Goal: Transaction & Acquisition: Purchase product/service

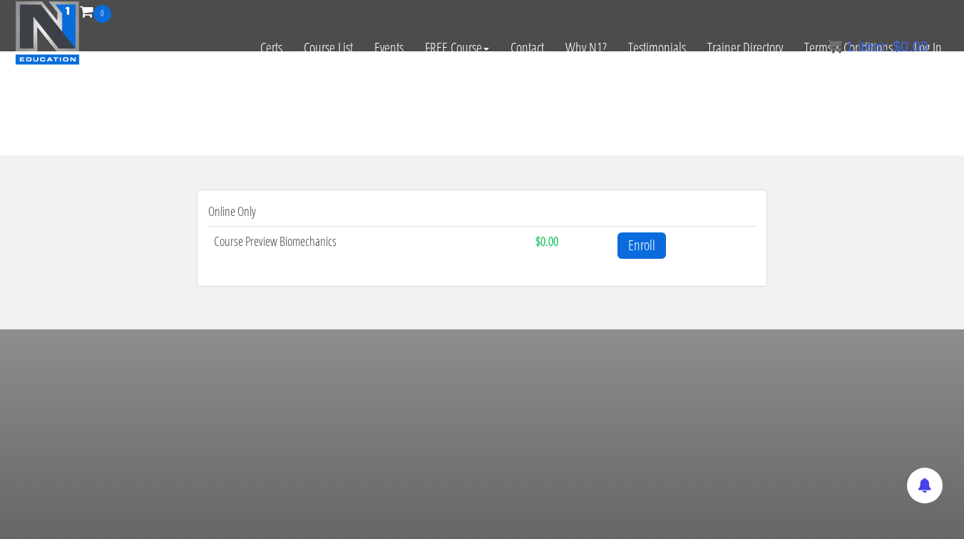
scroll to position [409, 0]
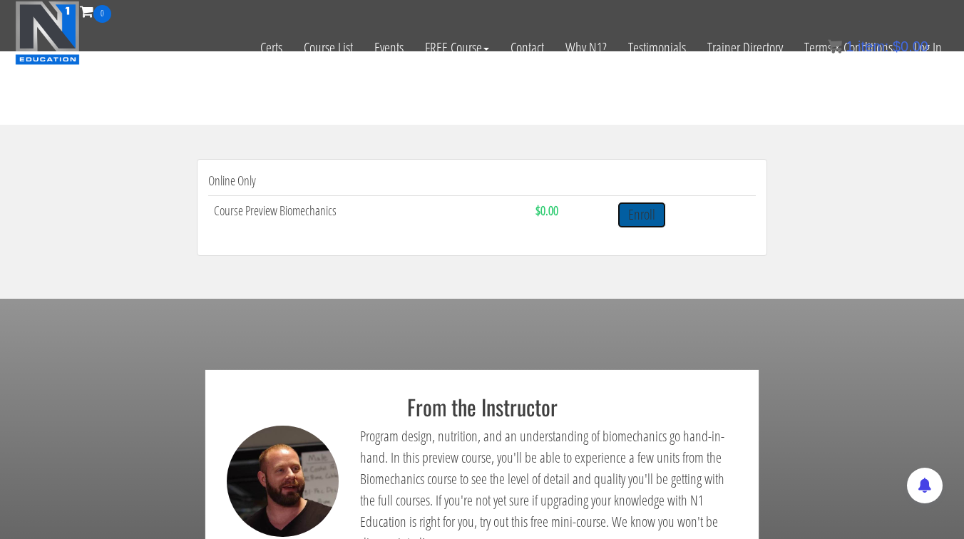
click at [639, 216] on link "Enroll" at bounding box center [641, 215] width 48 height 26
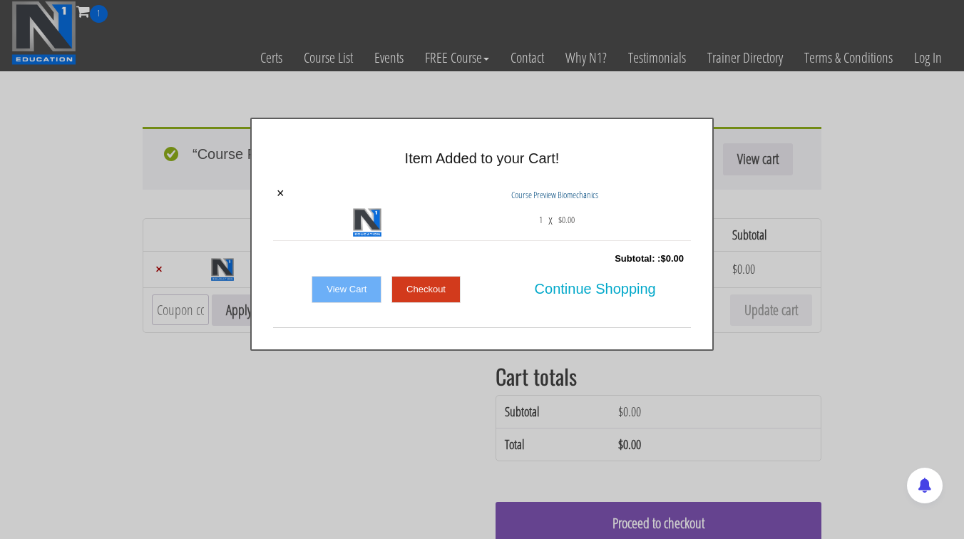
click at [442, 294] on link "Checkout" at bounding box center [425, 289] width 69 height 27
click at [398, 383] on div at bounding box center [482, 269] width 964 height 539
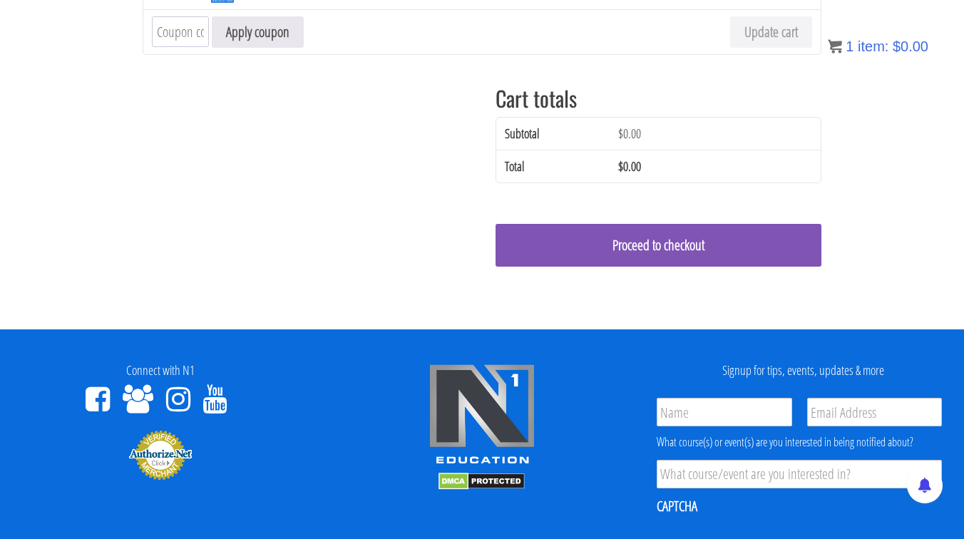
scroll to position [330, 0]
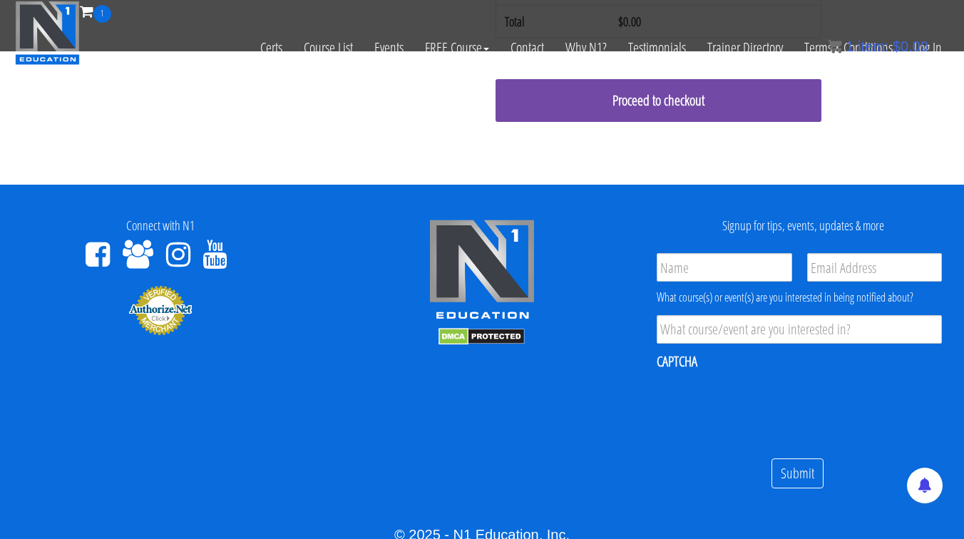
click at [668, 97] on link "Proceed to checkout" at bounding box center [658, 100] width 326 height 43
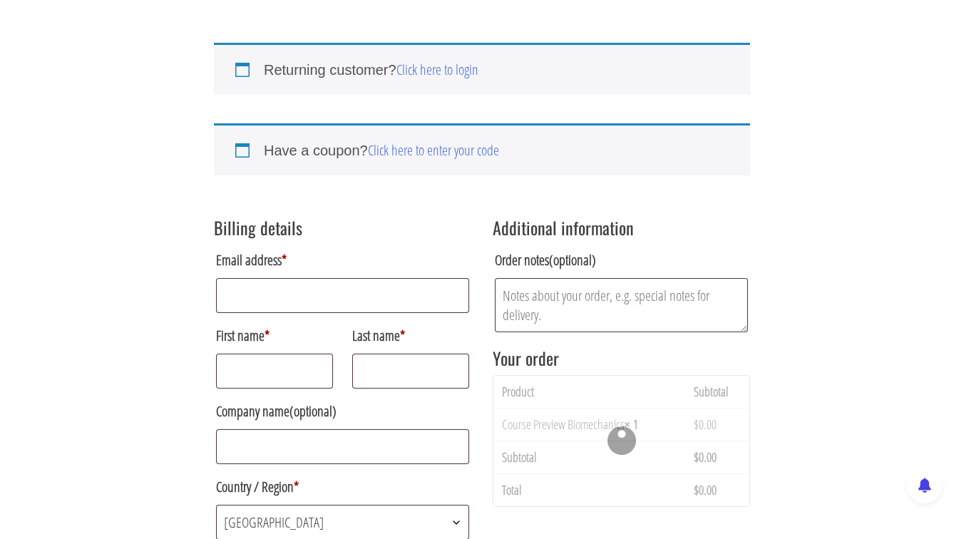
scroll to position [83, 0]
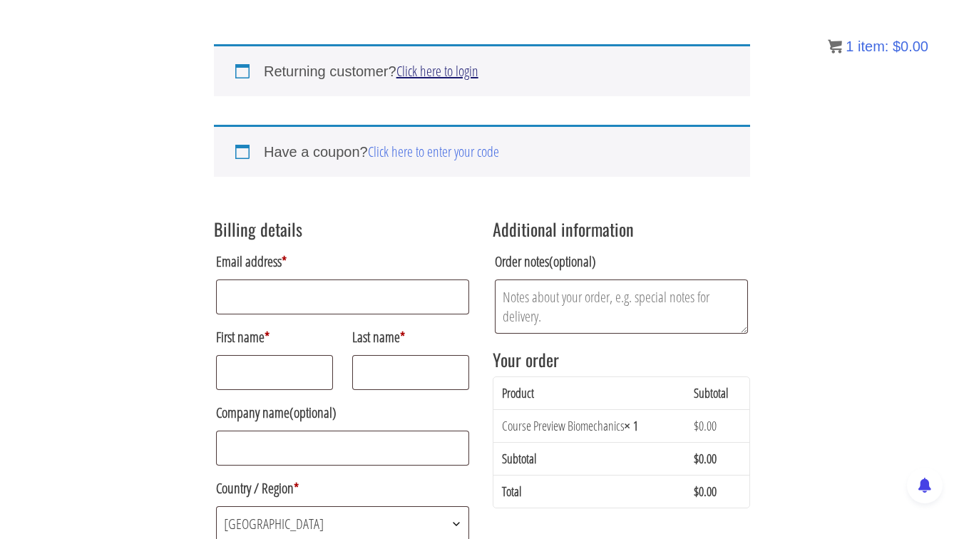
click at [419, 75] on link "Click here to login" at bounding box center [437, 70] width 82 height 19
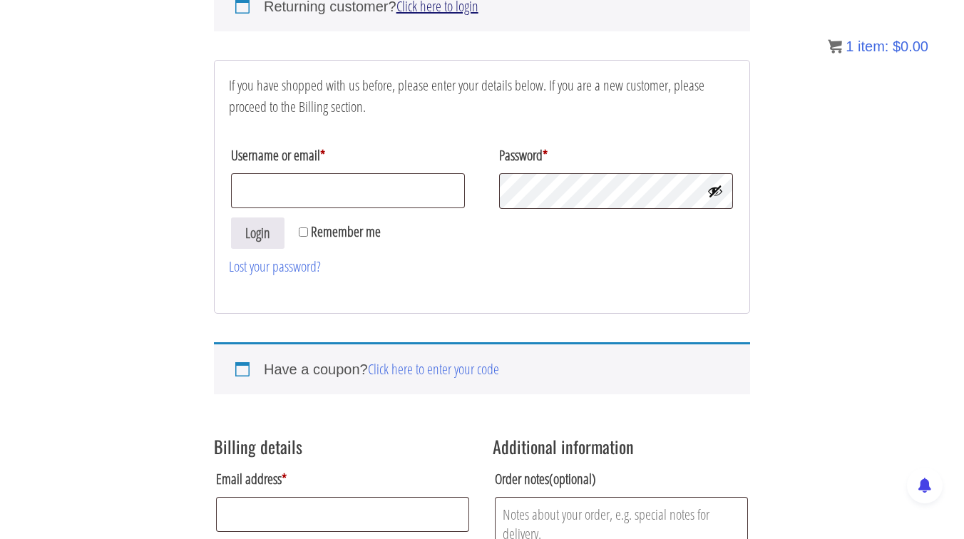
scroll to position [172, 0]
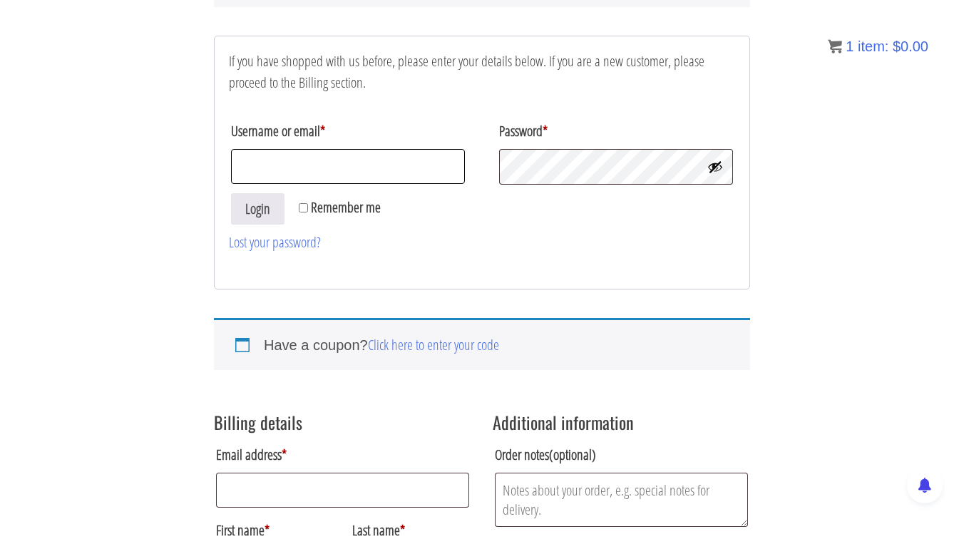
click at [334, 162] on input "Username or email *" at bounding box center [348, 166] width 234 height 35
type input "fouad.helou"
click at [317, 209] on span "Remember me" at bounding box center [346, 206] width 70 height 19
click at [308, 209] on input "Remember me" at bounding box center [303, 207] width 9 height 9
checkbox input "true"
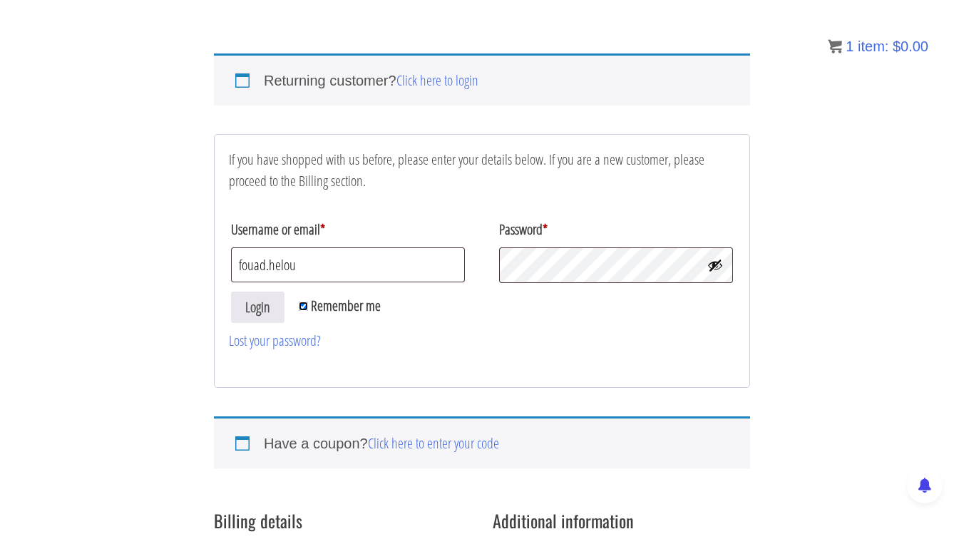
scroll to position [53, 0]
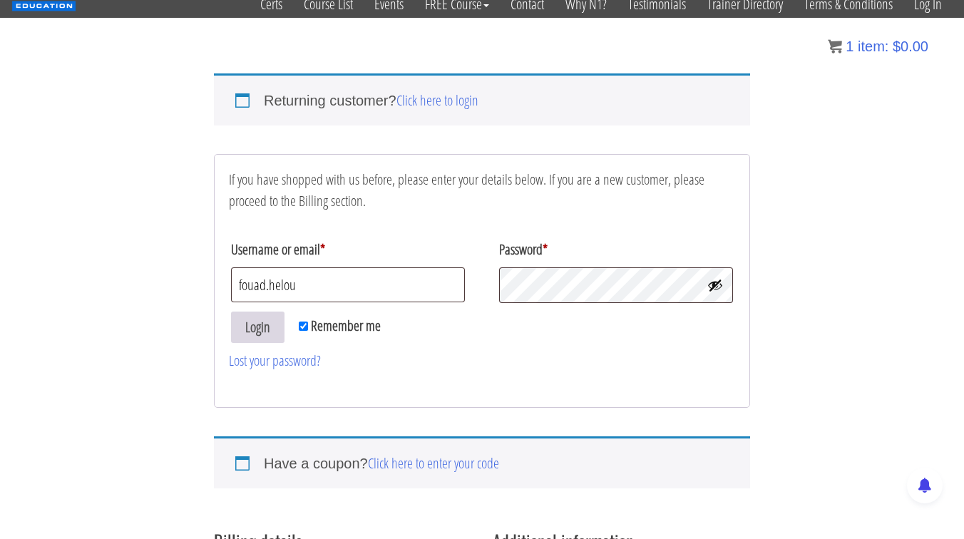
click at [268, 327] on button "Login" at bounding box center [257, 327] width 53 height 32
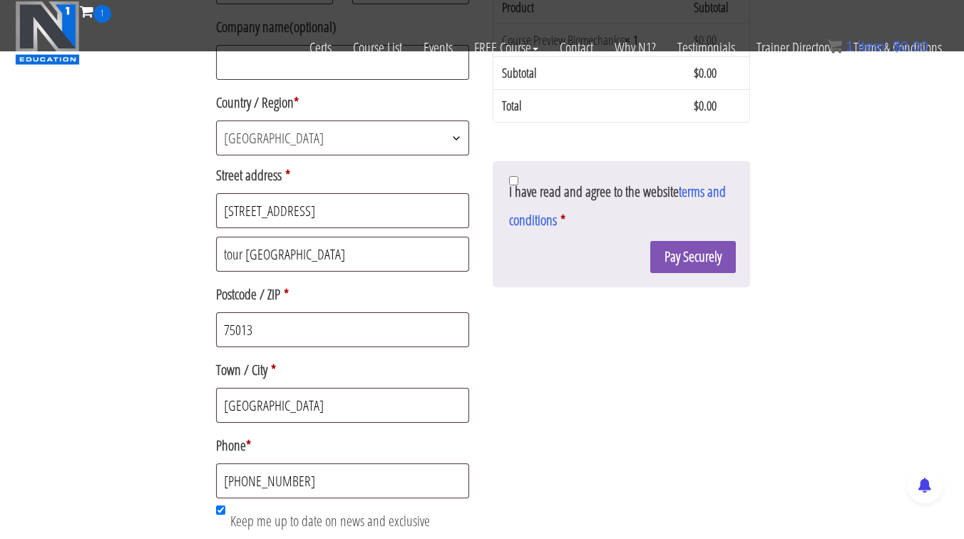
scroll to position [398, 0]
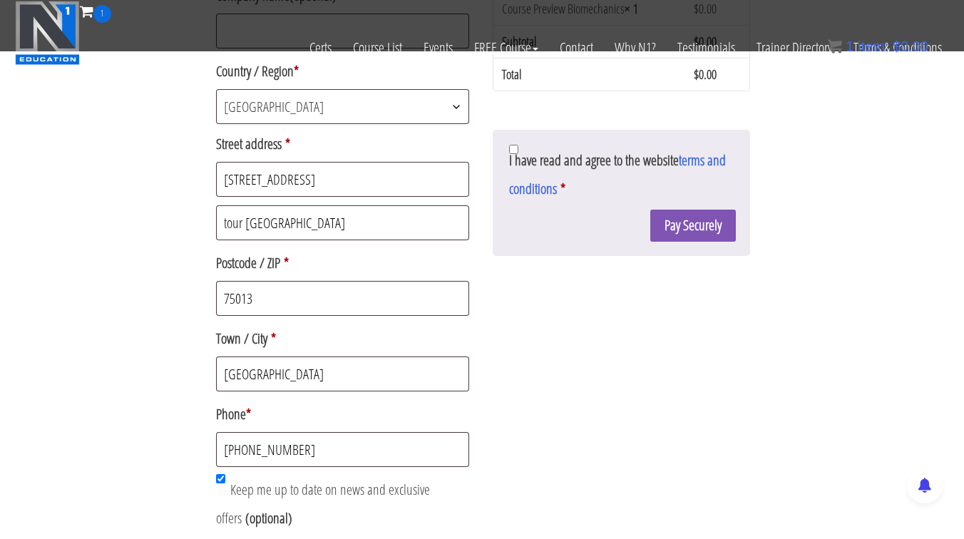
click at [625, 160] on span "I have read and agree to the website terms and conditions" at bounding box center [617, 174] width 217 height 48
click at [518, 154] on input "I have read and agree to the website terms and conditions *" at bounding box center [513, 149] width 9 height 9
checkbox input "true"
click at [688, 229] on button "Pay Securely" at bounding box center [693, 226] width 86 height 32
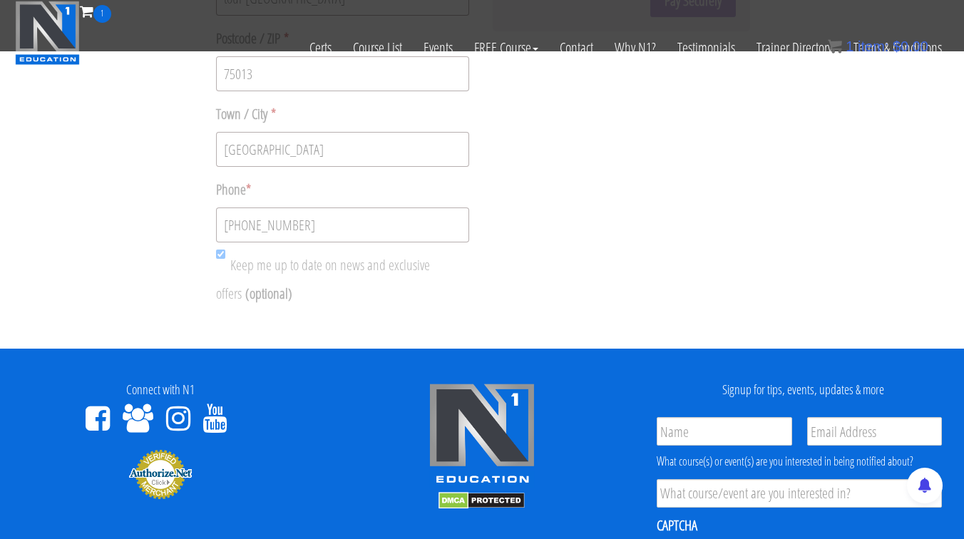
scroll to position [634, 0]
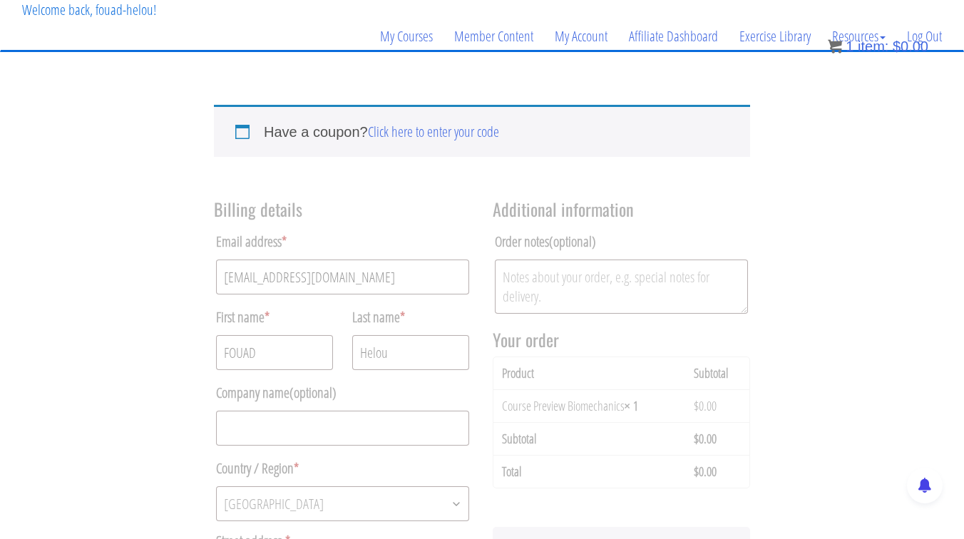
scroll to position [104, 0]
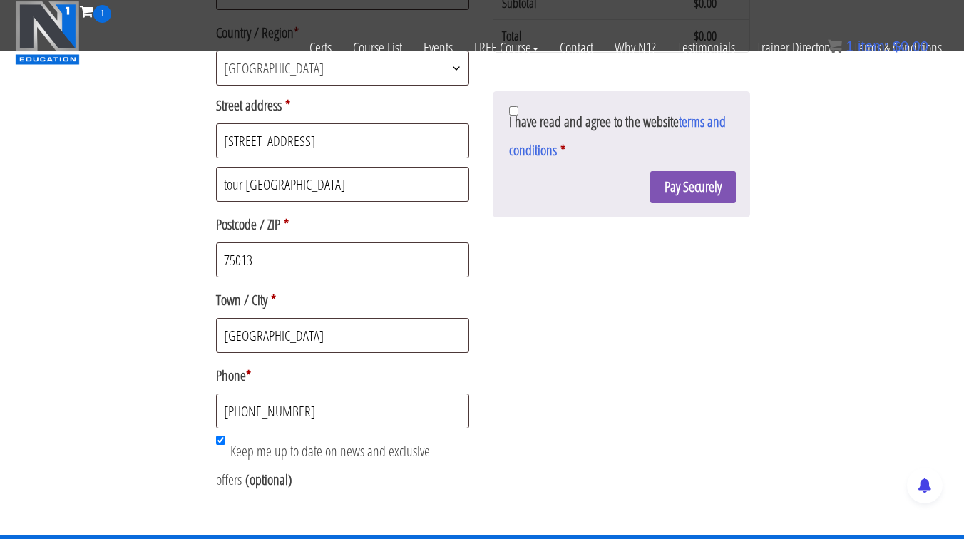
scroll to position [447, 0]
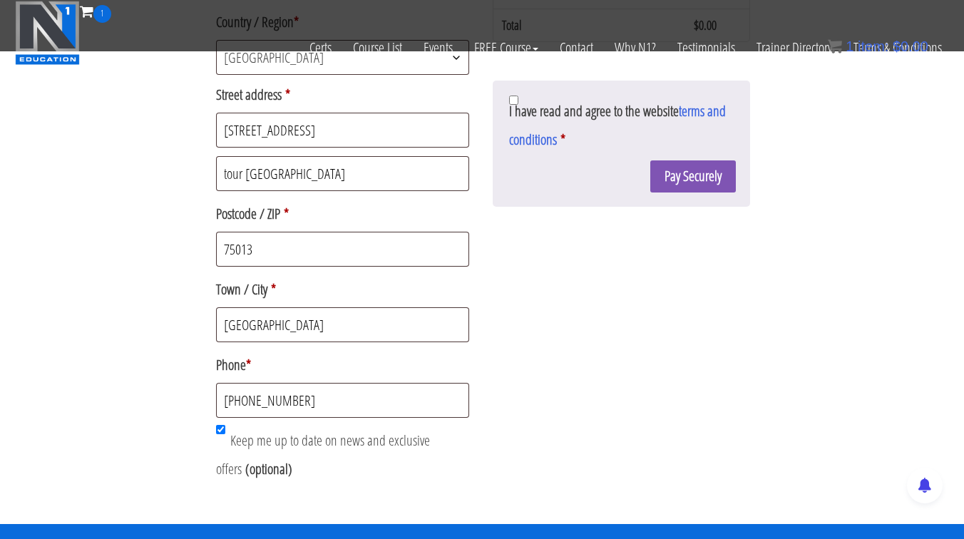
click at [385, 440] on span "Keep me up to date on news and exclusive offers" at bounding box center [323, 454] width 214 height 48
click at [225, 434] on input "Keep me up to date on news and exclusive offers (optional)" at bounding box center [220, 429] width 9 height 9
checkbox input "false"
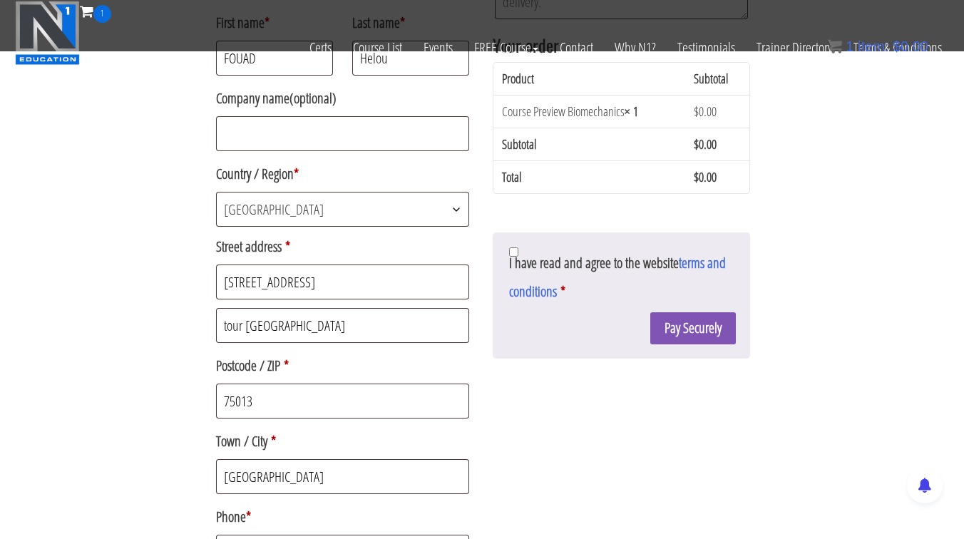
scroll to position [294, 0]
click at [517, 252] on input "I have read and agree to the website terms and conditions *" at bounding box center [513, 253] width 9 height 9
checkbox input "true"
click at [698, 335] on button "Pay Securely" at bounding box center [693, 330] width 86 height 32
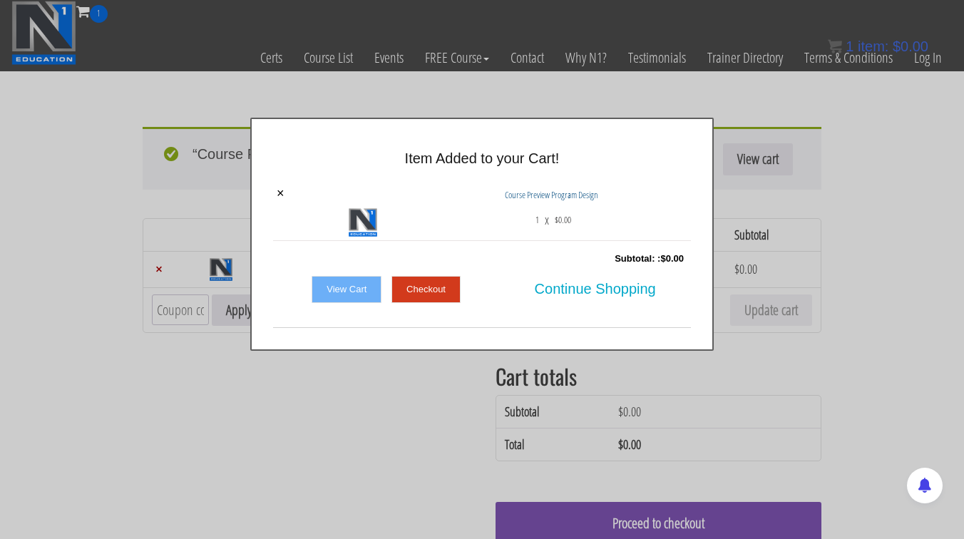
click at [711, 83] on div at bounding box center [482, 269] width 964 height 539
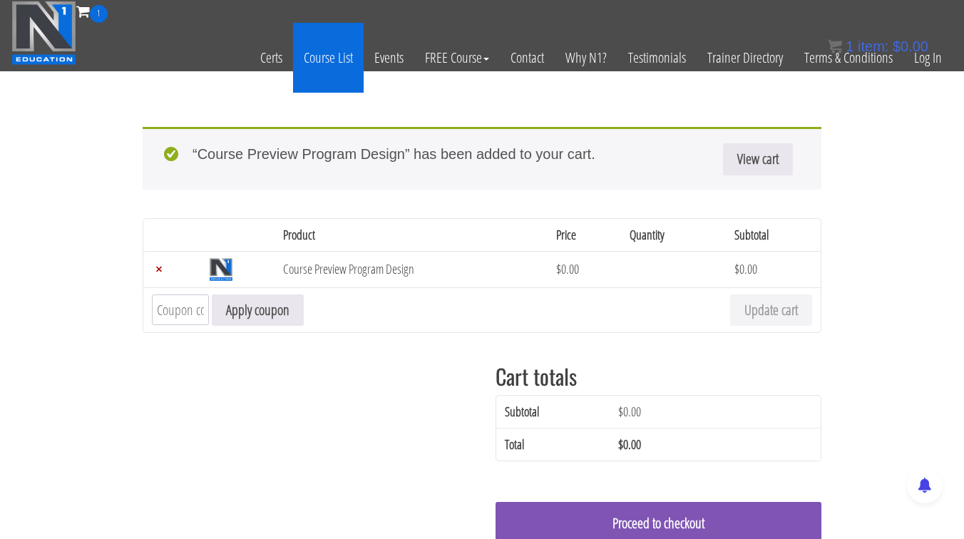
click at [339, 64] on link "Course List" at bounding box center [328, 58] width 71 height 70
click at [329, 58] on link "Course List" at bounding box center [328, 58] width 71 height 70
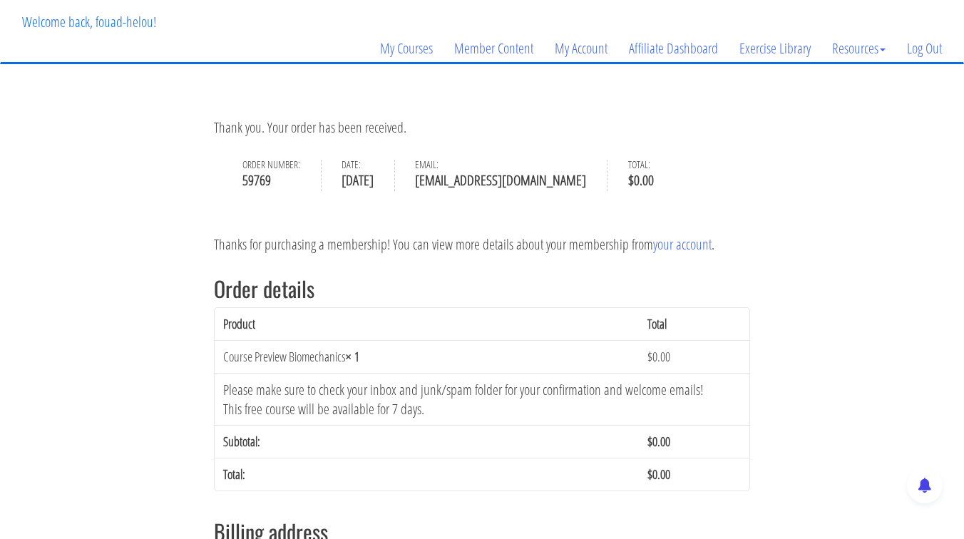
scroll to position [6, 0]
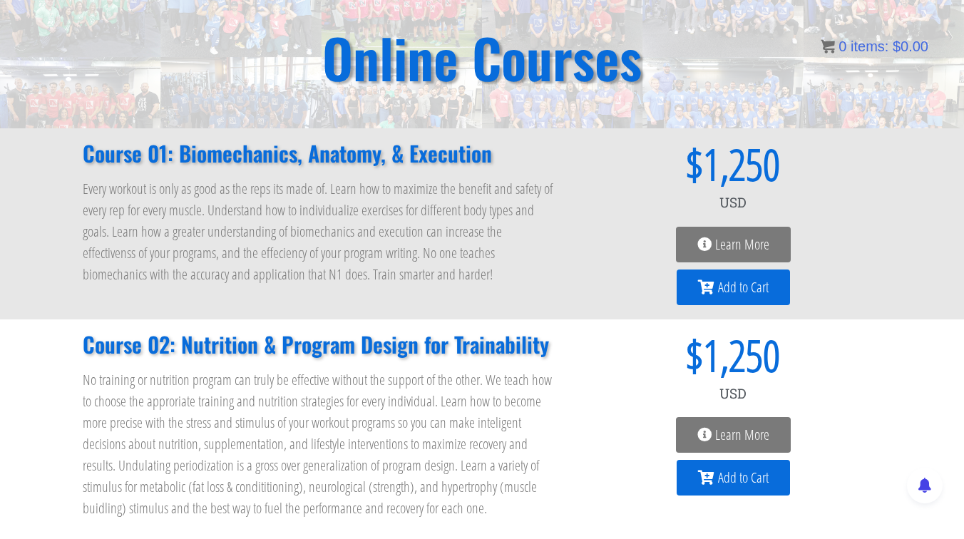
scroll to position [164, 0]
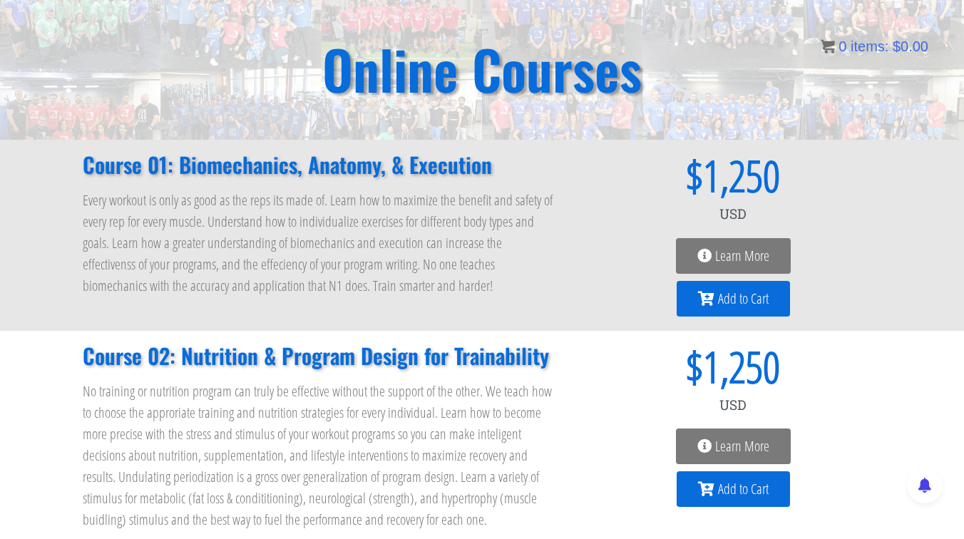
click at [239, 167] on h2 "Course 01: Biomechanics, Anatomy, & Execution" at bounding box center [319, 164] width 473 height 21
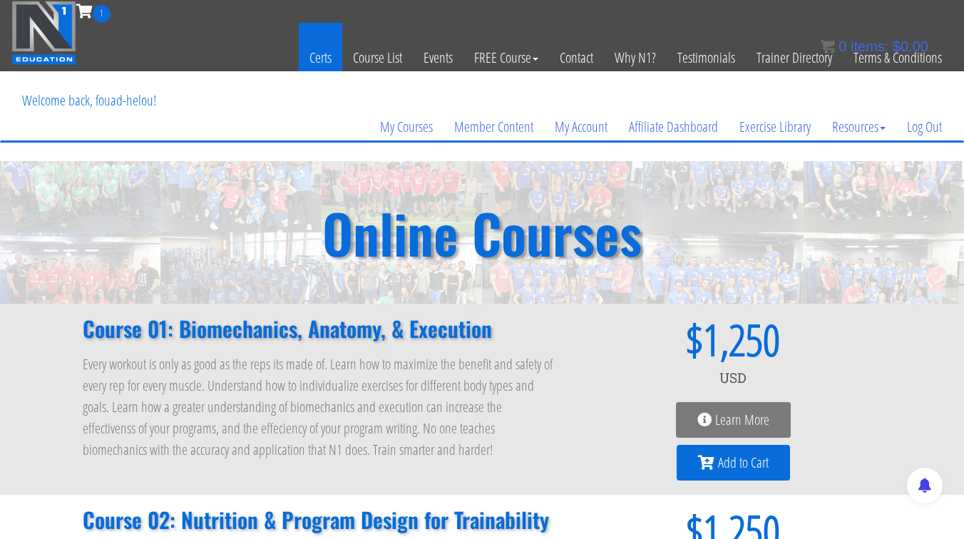
click at [320, 61] on link "Certs" at bounding box center [320, 58] width 43 height 70
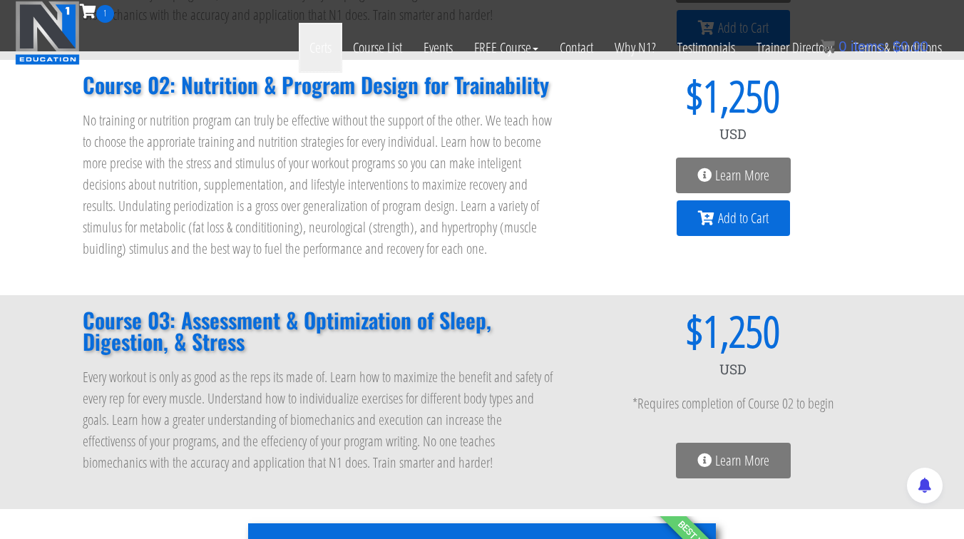
scroll to position [383, 0]
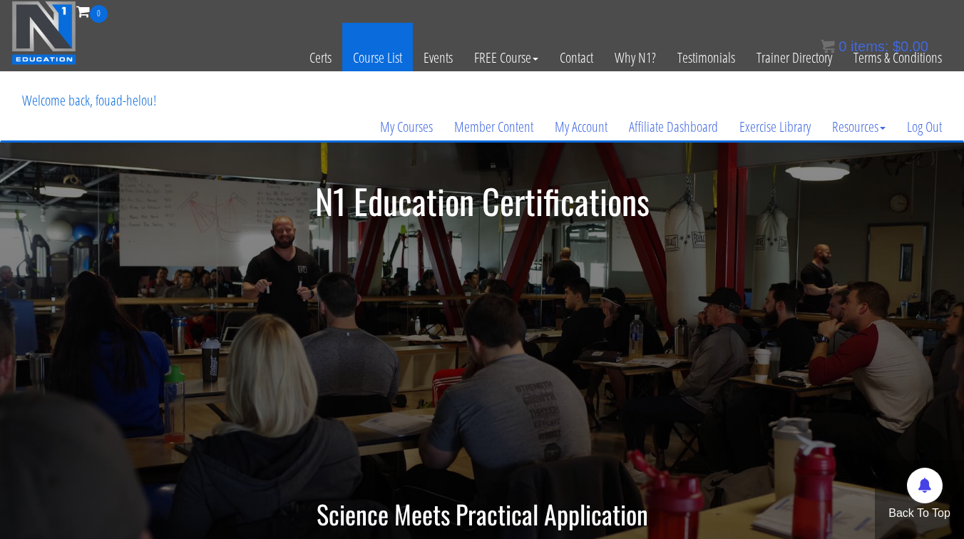
click at [379, 56] on link "Course List" at bounding box center [377, 58] width 71 height 70
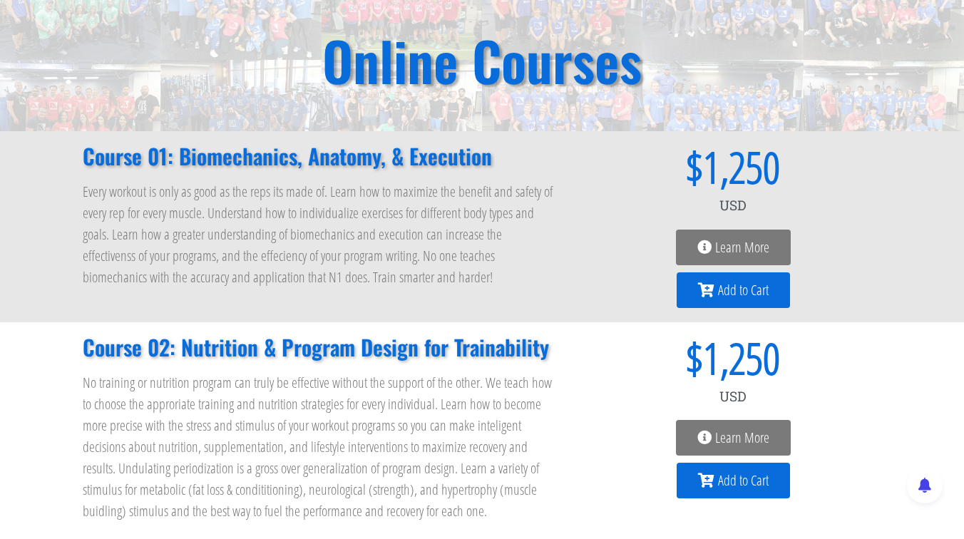
scroll to position [163, 0]
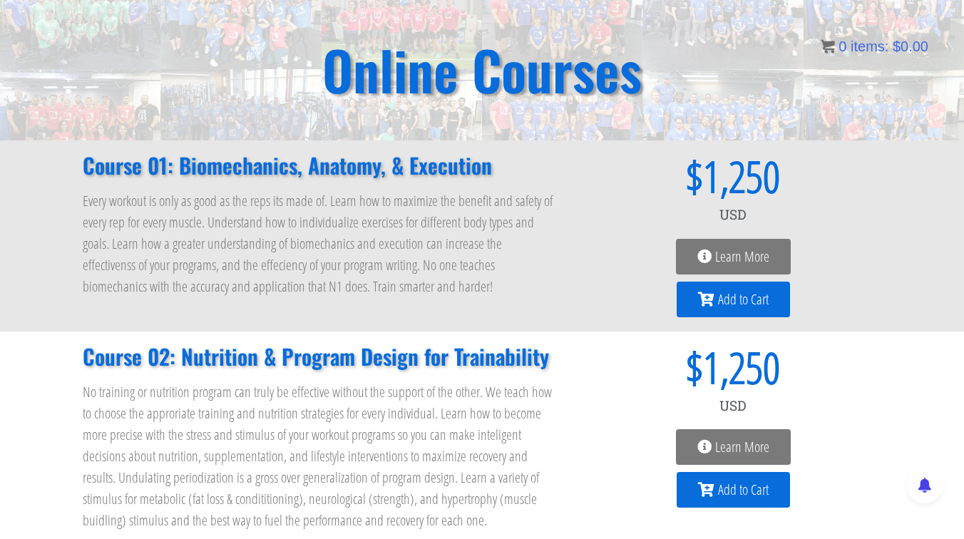
click at [698, 250] on icon at bounding box center [704, 256] width 14 height 14
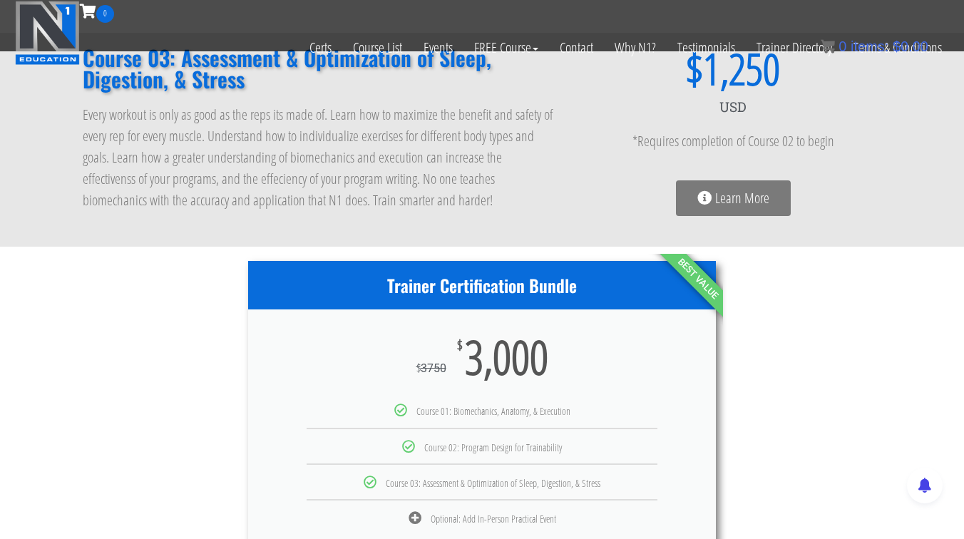
scroll to position [608, 0]
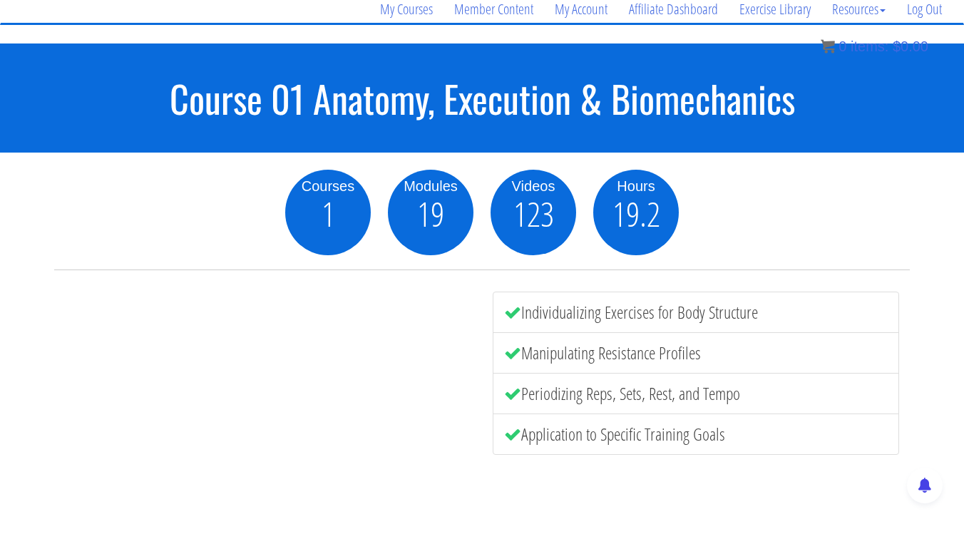
scroll to position [104, 0]
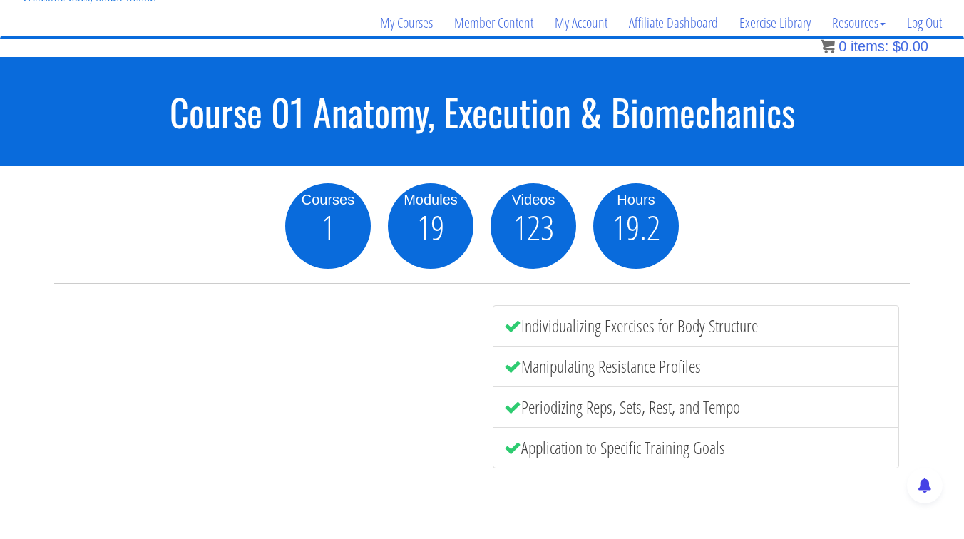
click at [729, 331] on li "Individualizing Exercises for Body Structure" at bounding box center [695, 325] width 406 height 41
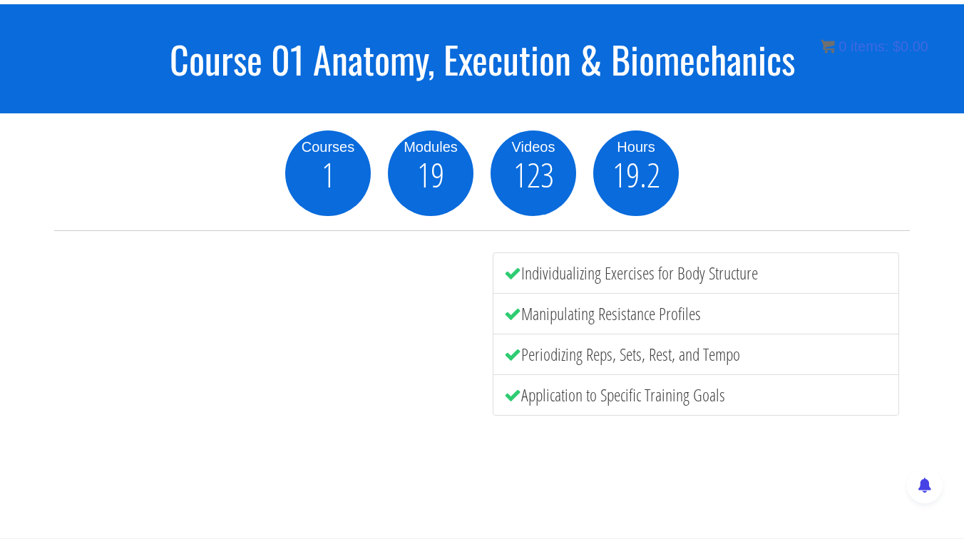
scroll to position [0, 0]
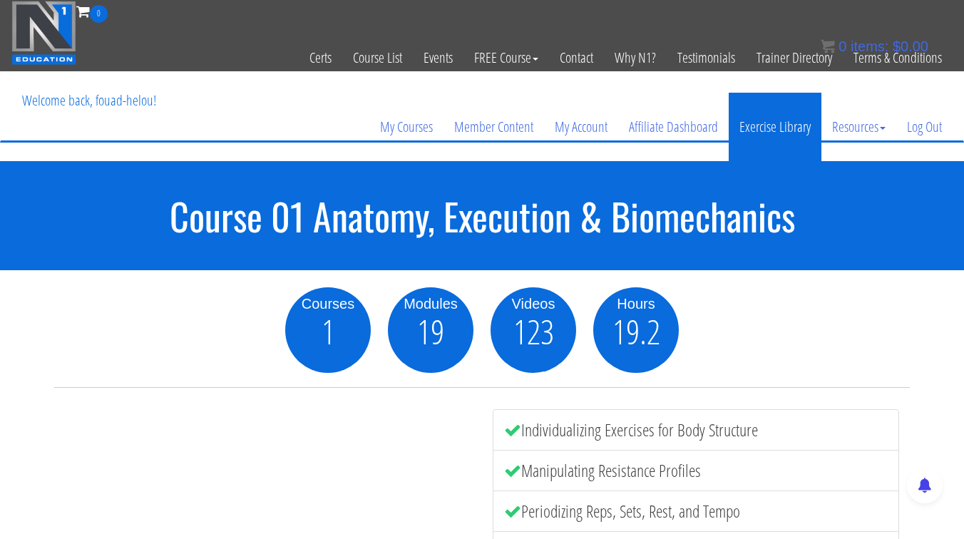
click at [756, 120] on link "Exercise Library" at bounding box center [774, 127] width 93 height 68
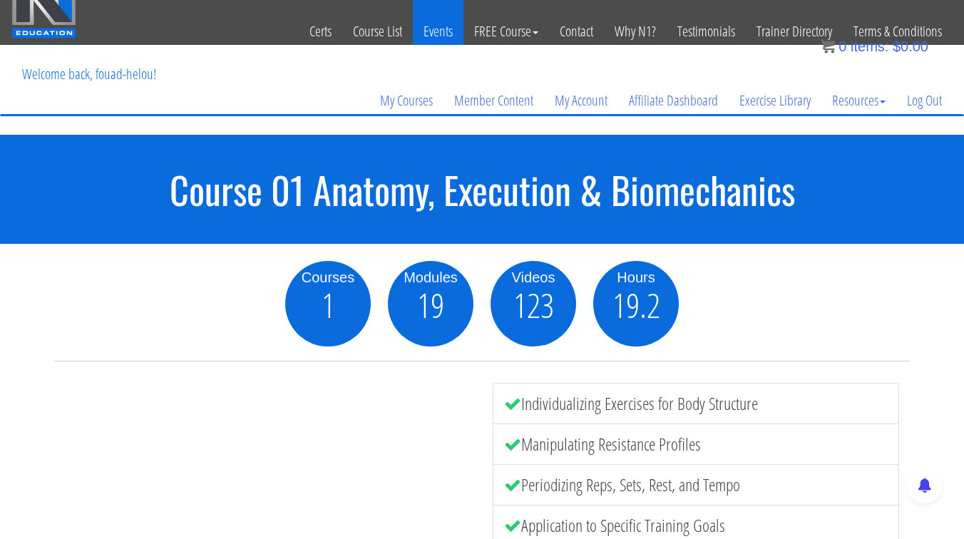
scroll to position [38, 0]
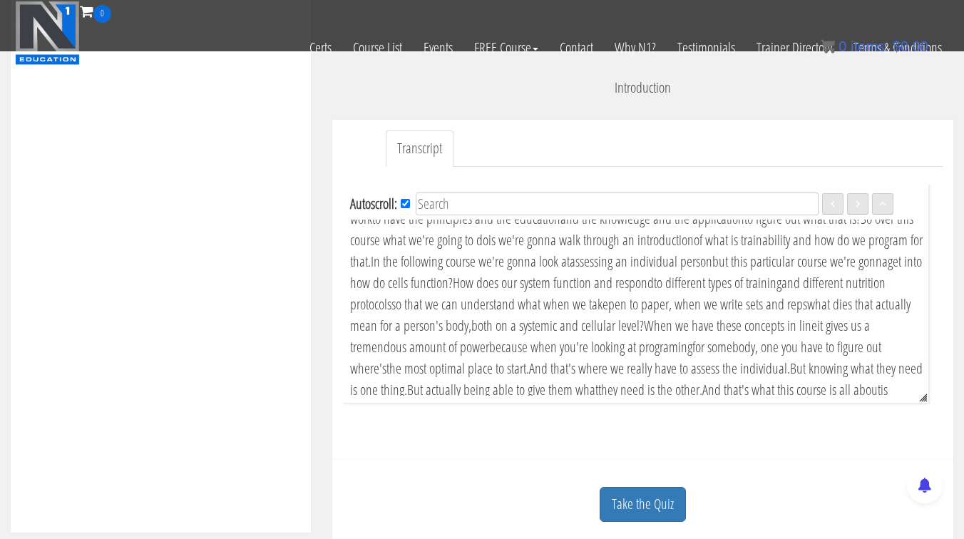
scroll to position [375, 0]
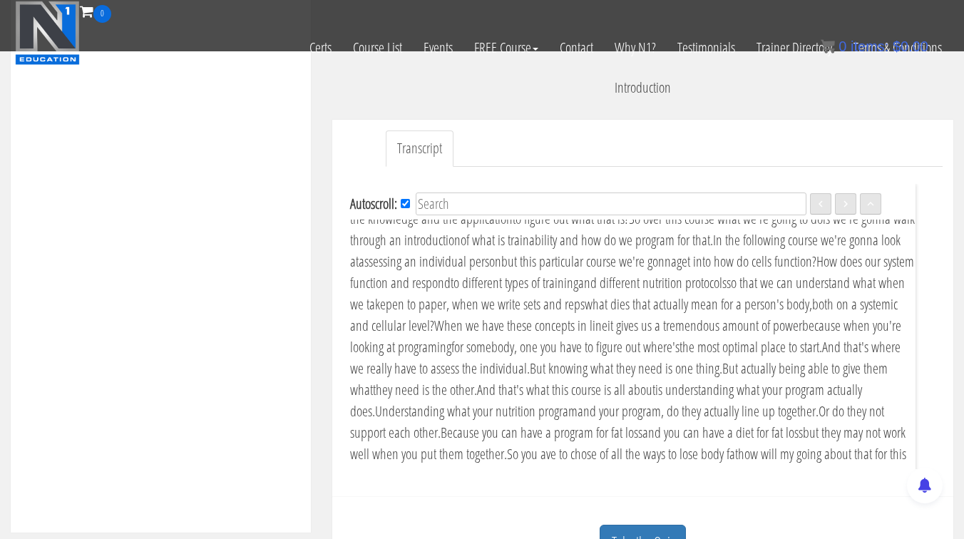
drag, startPoint x: 936, startPoint y: 349, endPoint x: 909, endPoint y: 493, distance: 146.5
click at [909, 493] on body "Skip to content Toggle navigation 0 Certs Course List Events FREE Course Course…" at bounding box center [482, 338] width 964 height 1415
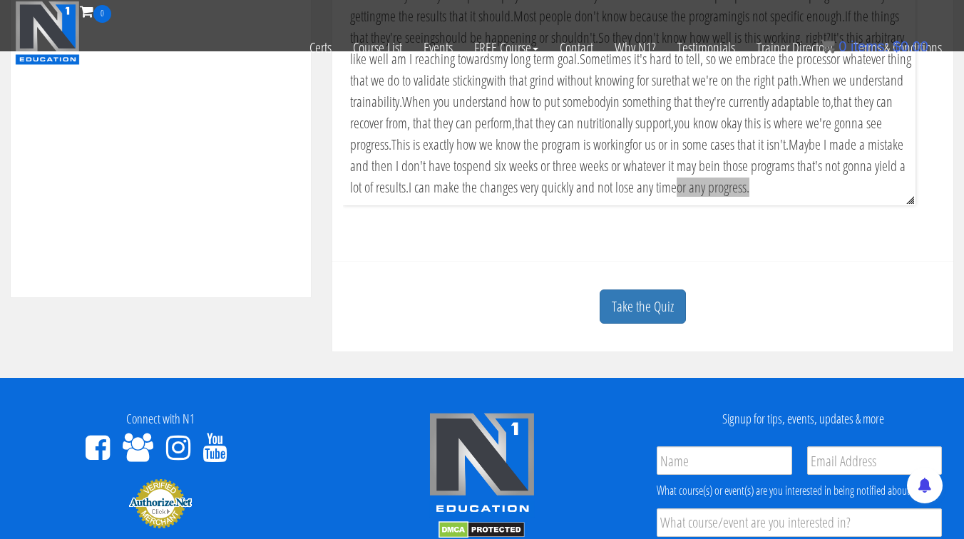
scroll to position [630, 0]
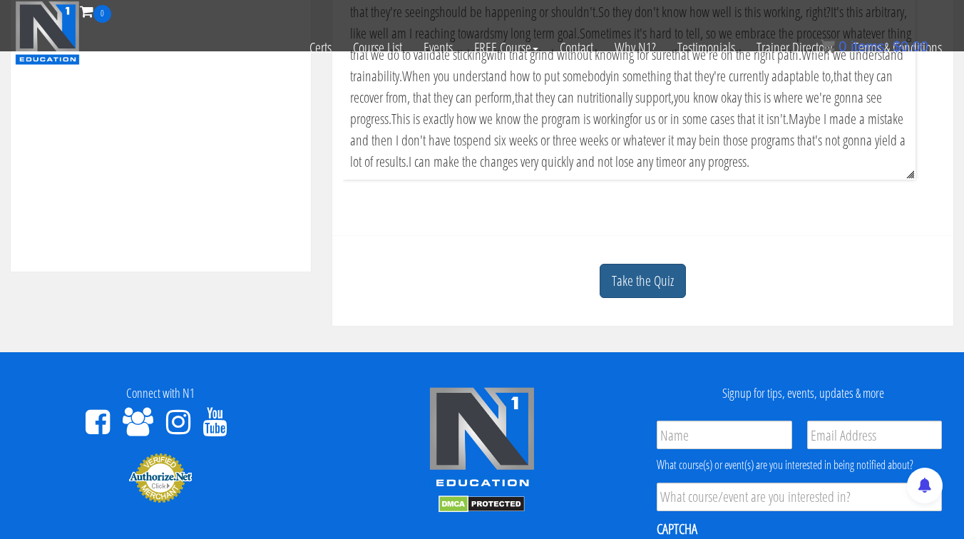
click at [637, 282] on link "Take the Quiz" at bounding box center [642, 281] width 86 height 35
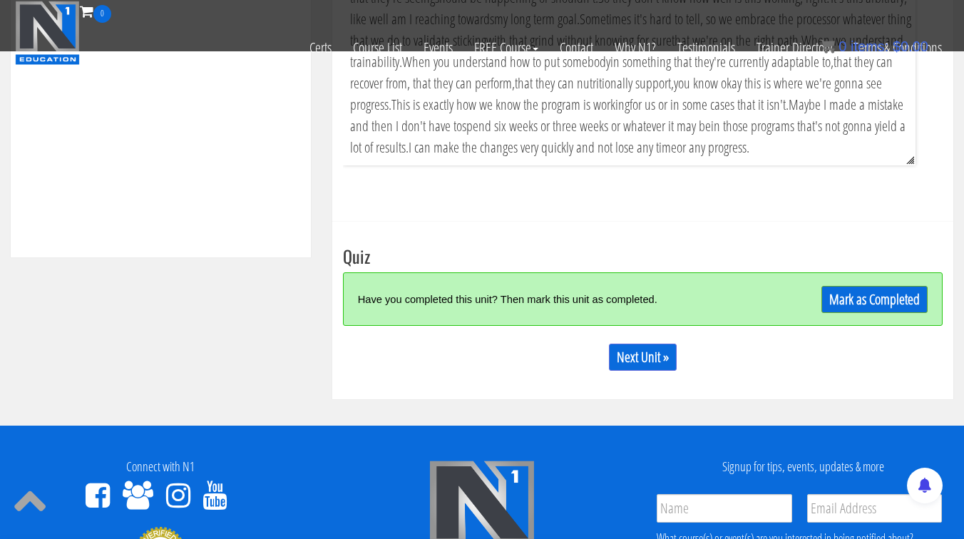
scroll to position [648, 0]
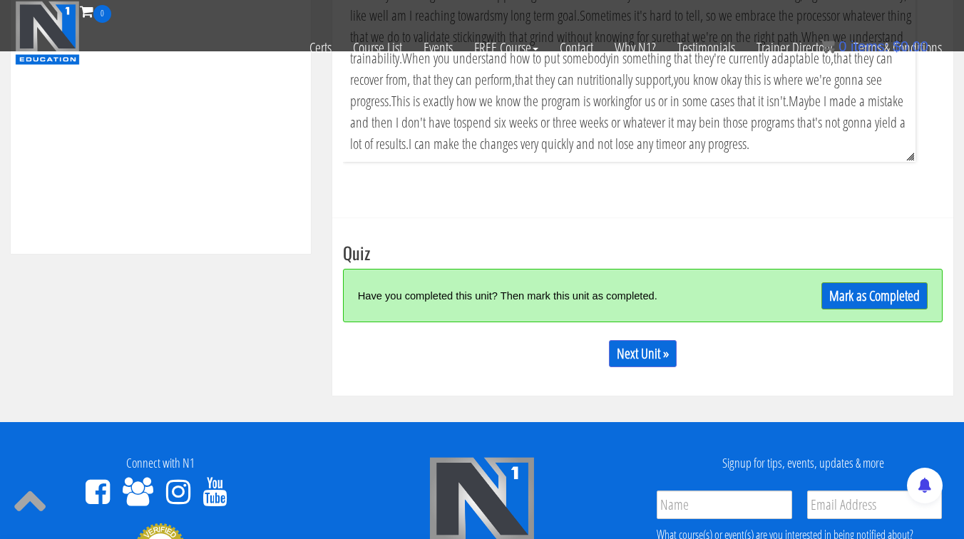
click at [637, 282] on div "Have you completed this unit? Then mark this unit as completed." at bounding box center [568, 295] width 420 height 31
click at [753, 284] on div "Have you completed this unit? Then mark this unit as completed." at bounding box center [568, 295] width 420 height 31
click at [850, 290] on link "Mark as Completed" at bounding box center [874, 295] width 106 height 27
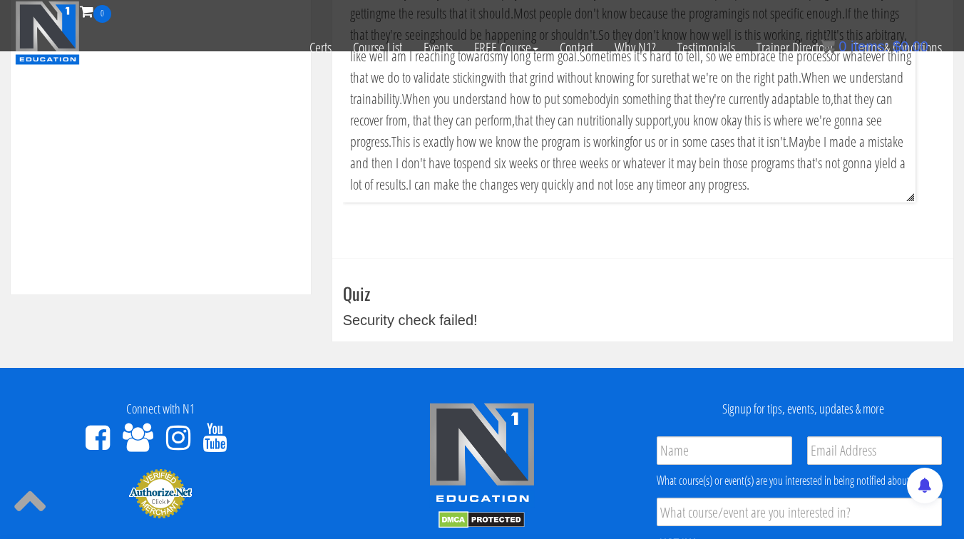
scroll to position [729, 0]
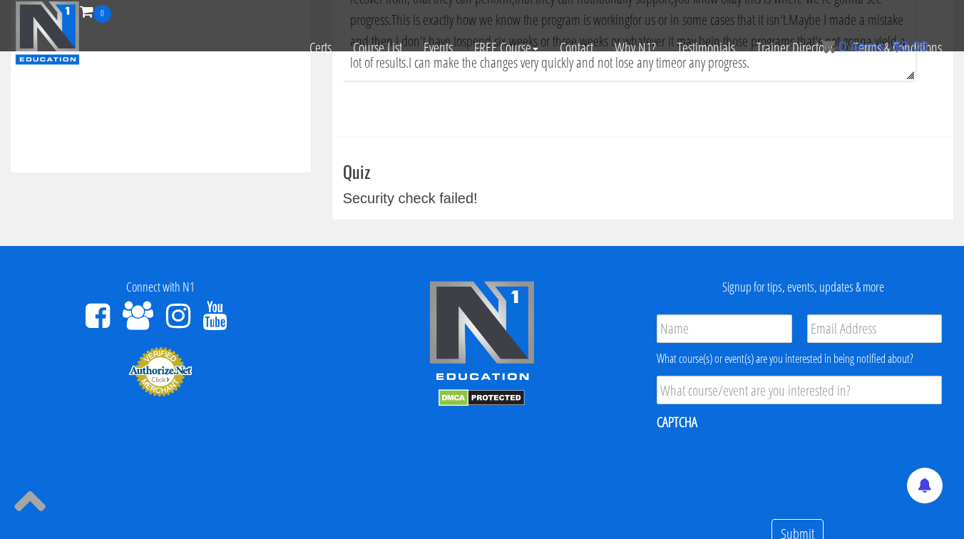
click at [547, 196] on div "Security check failed!" at bounding box center [642, 197] width 599 height 21
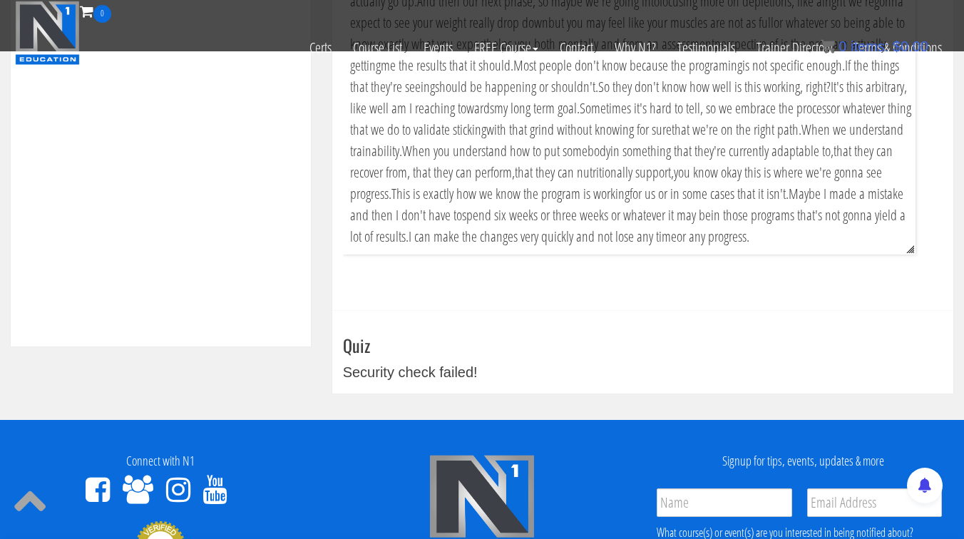
scroll to position [522, 0]
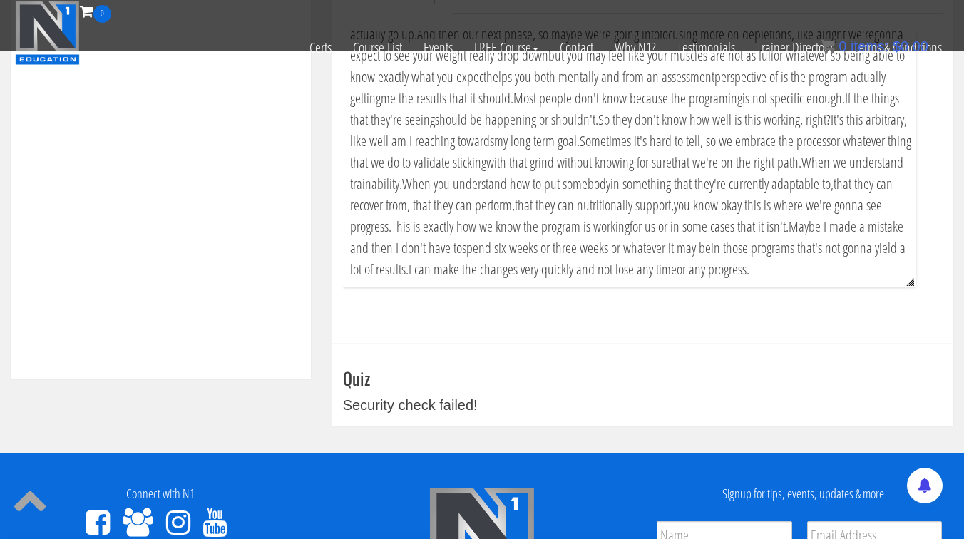
click at [410, 386] on h3 "Quiz" at bounding box center [642, 377] width 599 height 19
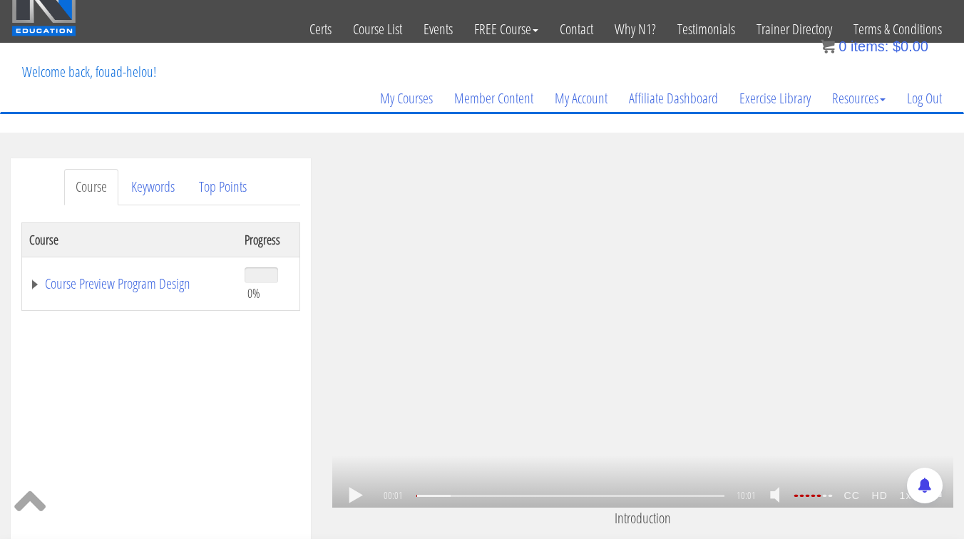
scroll to position [0, 0]
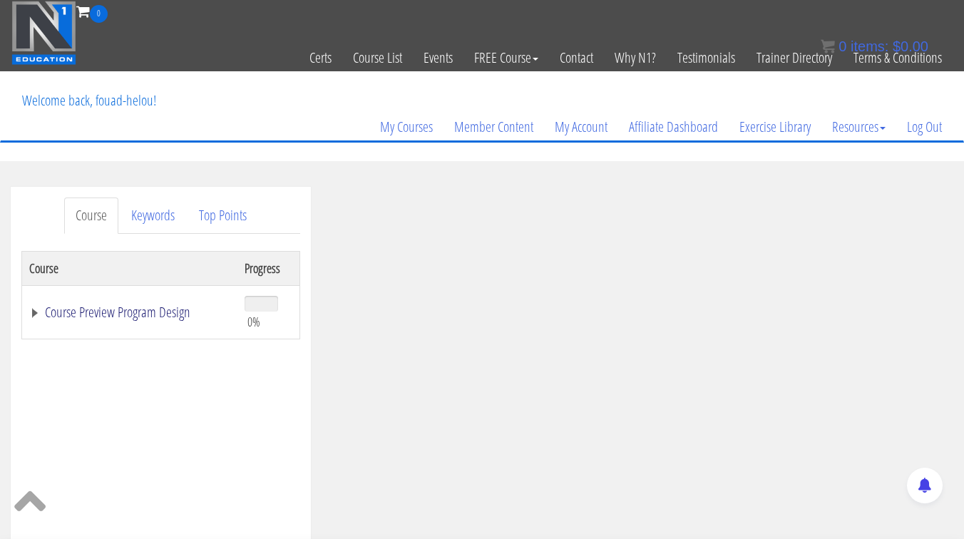
click at [120, 316] on link "Course Preview Program Design" at bounding box center [129, 312] width 201 height 14
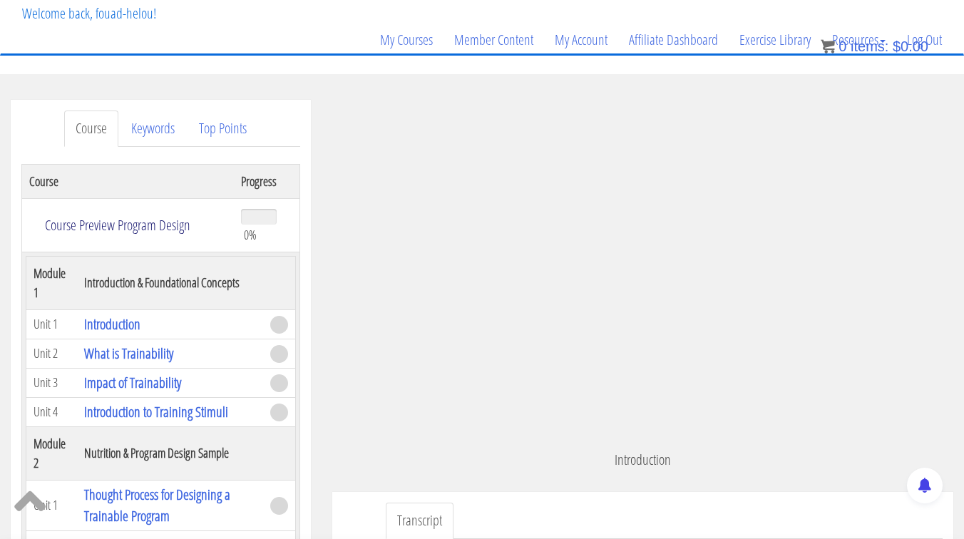
scroll to position [83, 0]
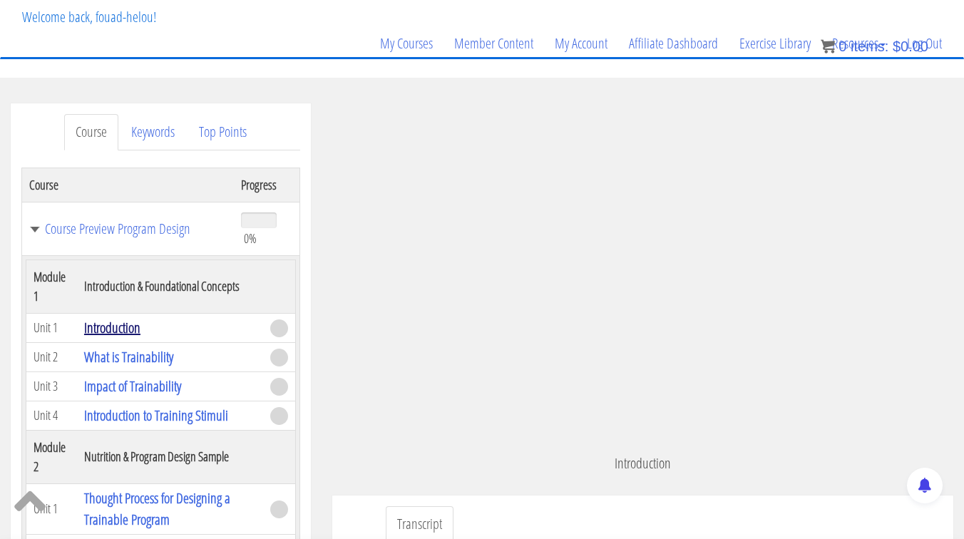
click at [118, 327] on link "Introduction" at bounding box center [112, 327] width 56 height 19
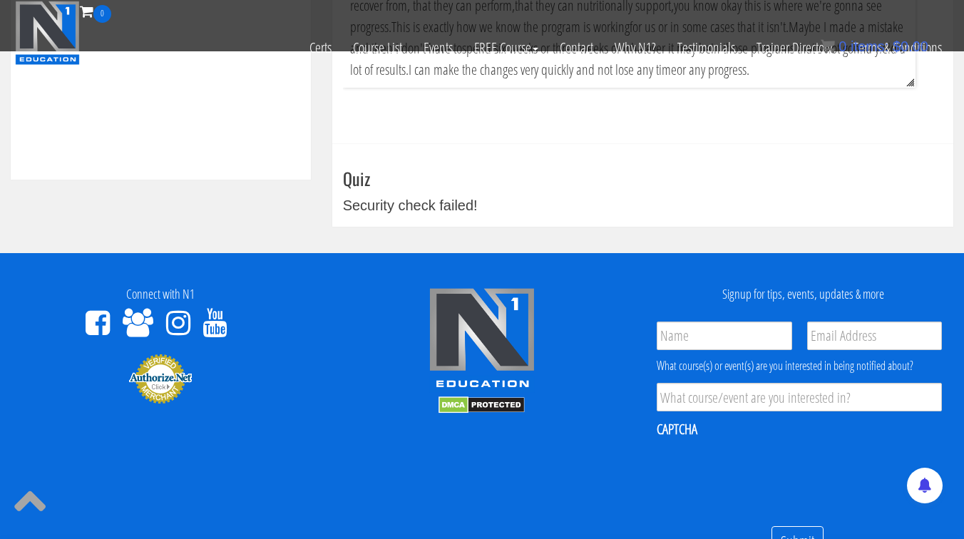
scroll to position [698, 0]
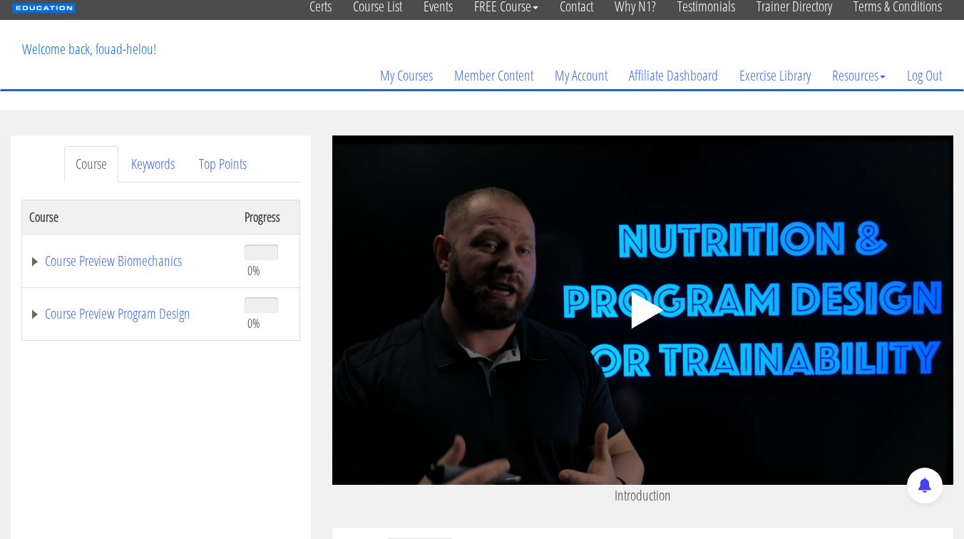
scroll to position [66, 0]
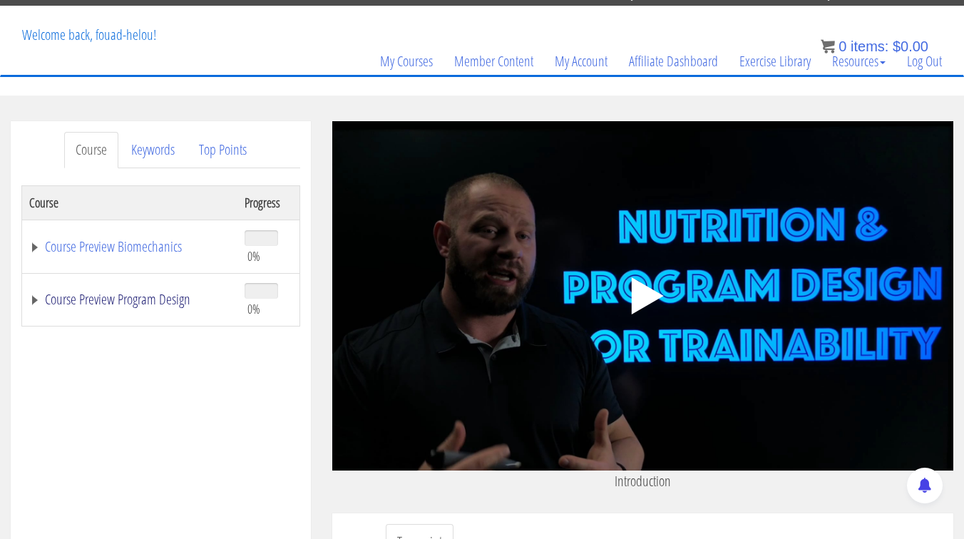
click at [142, 301] on link "Course Preview Program Design" at bounding box center [129, 299] width 201 height 14
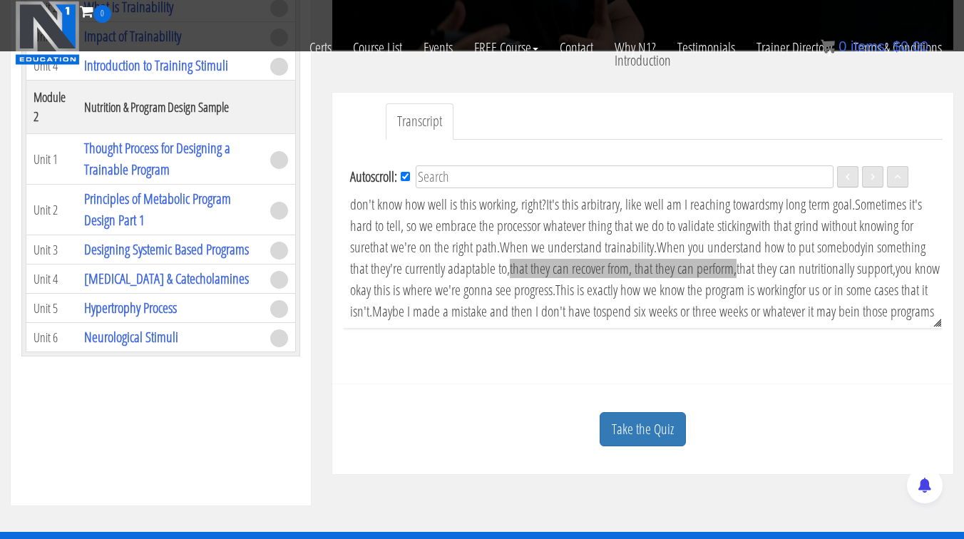
scroll to position [1611, 0]
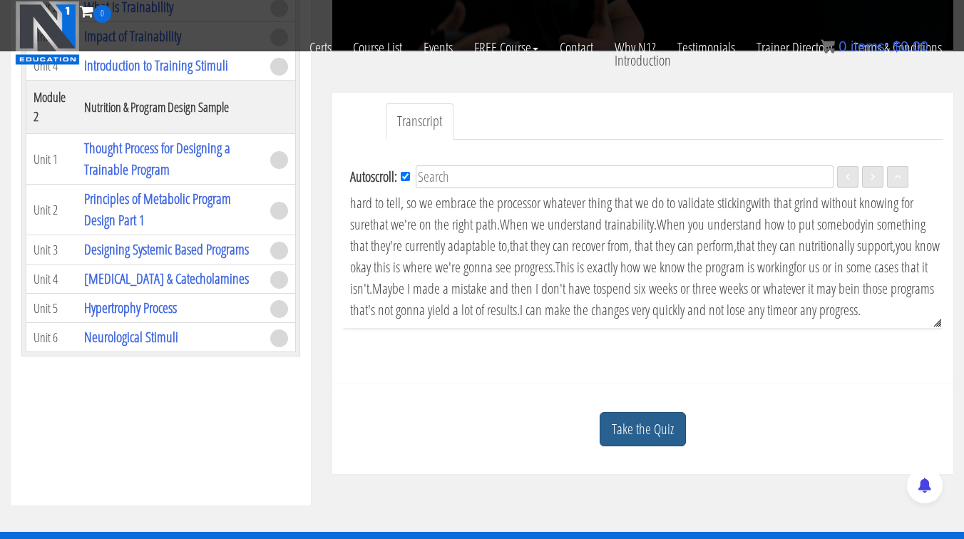
click at [645, 415] on link "Take the Quiz" at bounding box center [642, 429] width 86 height 35
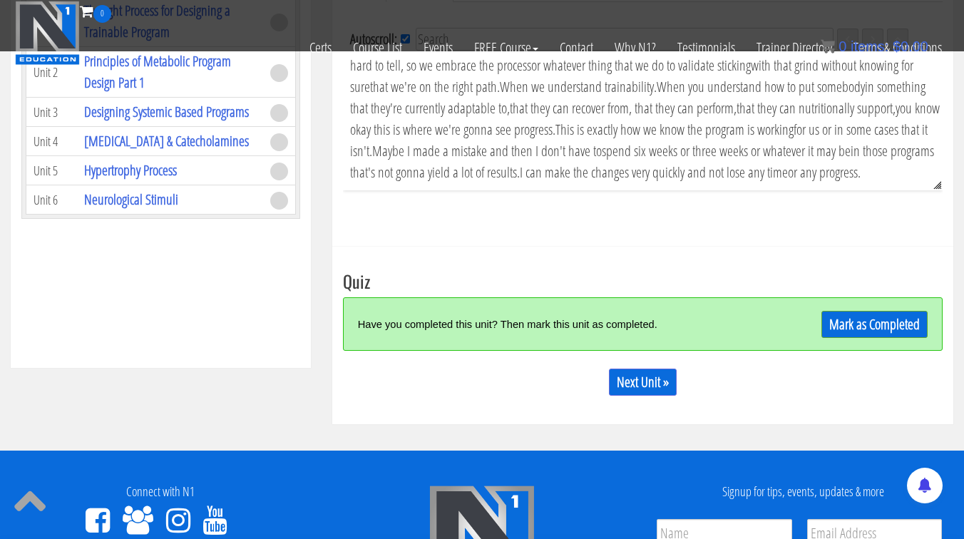
scroll to position [554, 0]
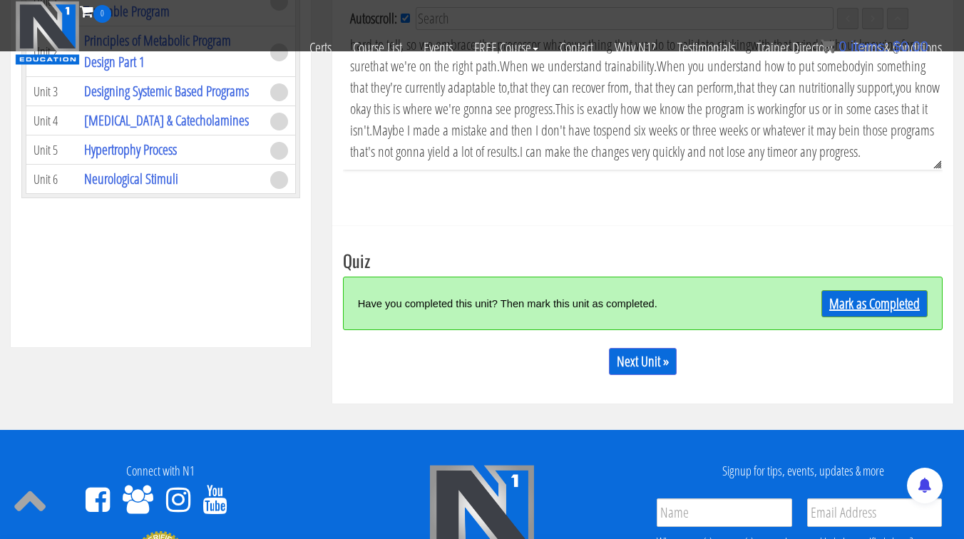
click at [822, 302] on link "Mark as Completed" at bounding box center [874, 303] width 106 height 27
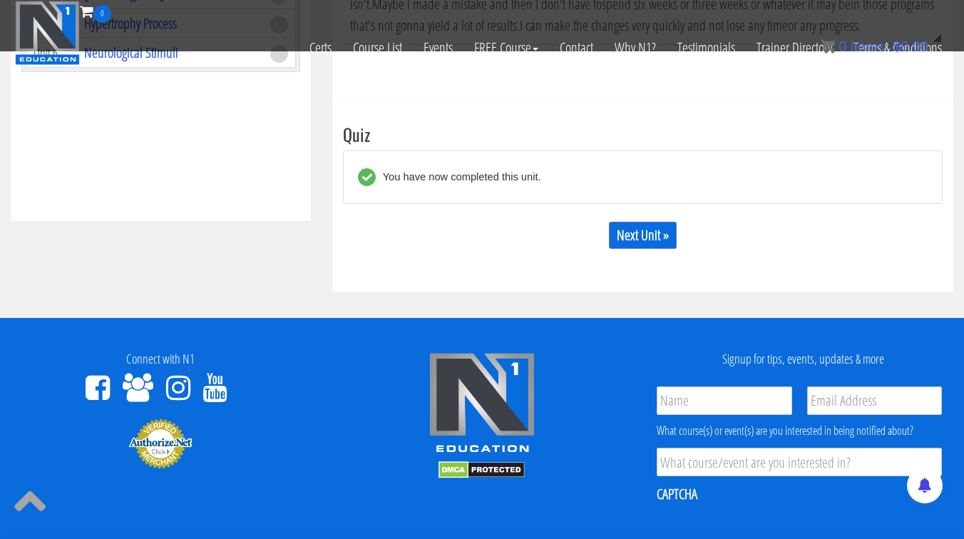
scroll to position [733, 0]
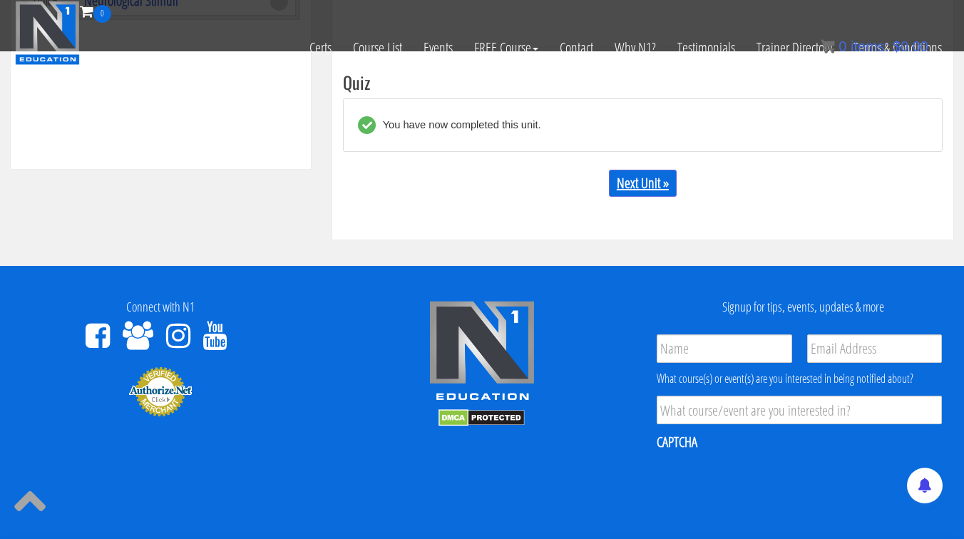
click at [641, 192] on link "Next Unit »" at bounding box center [643, 183] width 68 height 27
